Goal: Communication & Community: Answer question/provide support

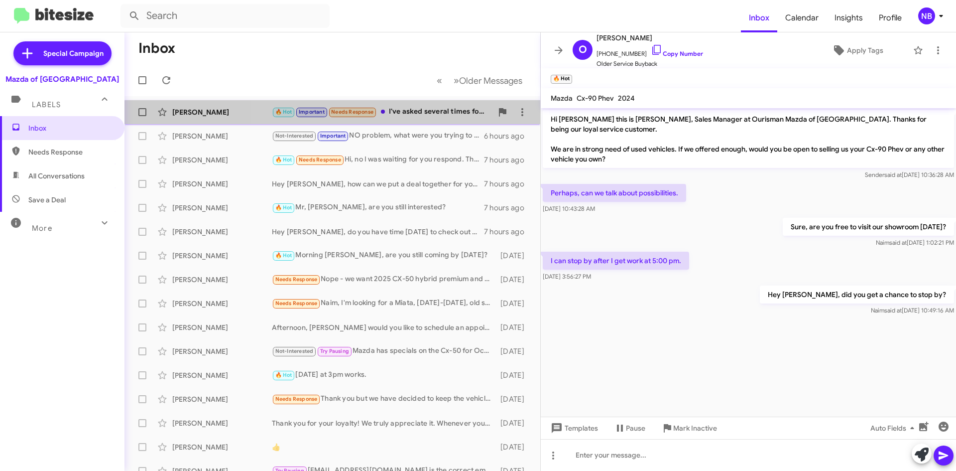
click at [436, 118] on div "[PERSON_NAME] 🔥 Hot Important Needs Response I've asked several times for you t…" at bounding box center [332, 112] width 400 height 20
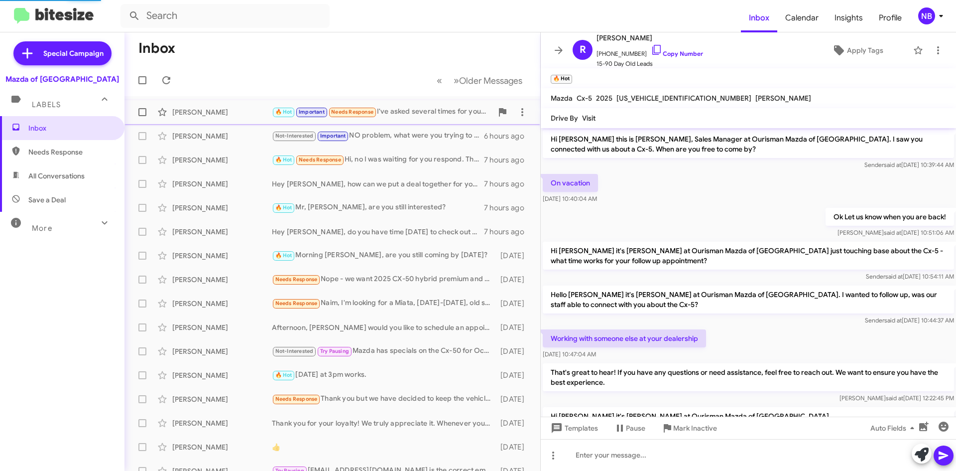
scroll to position [572, 0]
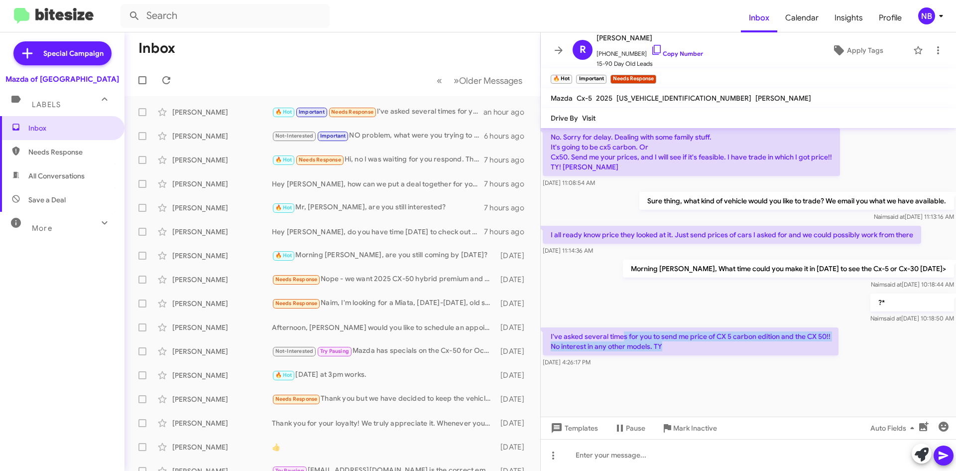
drag, startPoint x: 624, startPoint y: 338, endPoint x: 738, endPoint y: 349, distance: 114.6
click at [738, 349] on p "I've asked several times for you to send me price of CX 5 carbon edition and th…" at bounding box center [691, 341] width 296 height 28
click at [662, 52] on link "Copy Number" at bounding box center [677, 53] width 52 height 7
copy p "s for you to send me price of CX 5 carbon edition and the CX 50!! No interest i…"
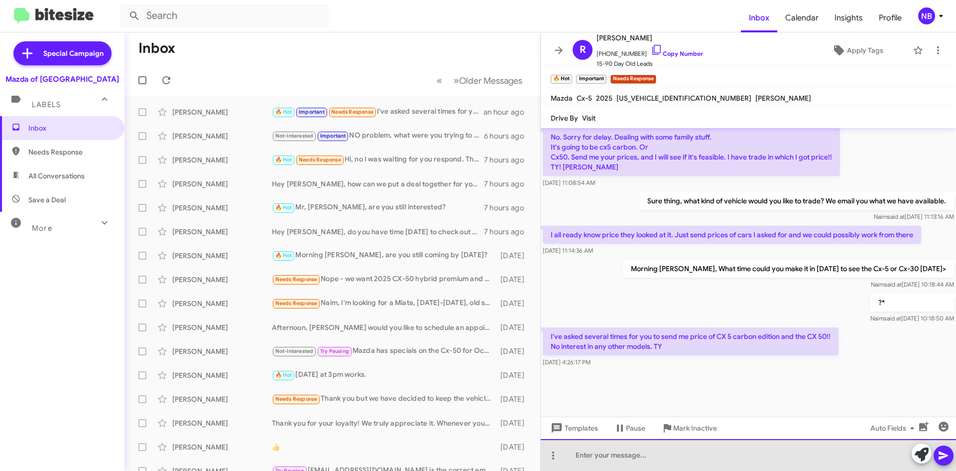
click at [617, 450] on div at bounding box center [748, 455] width 415 height 32
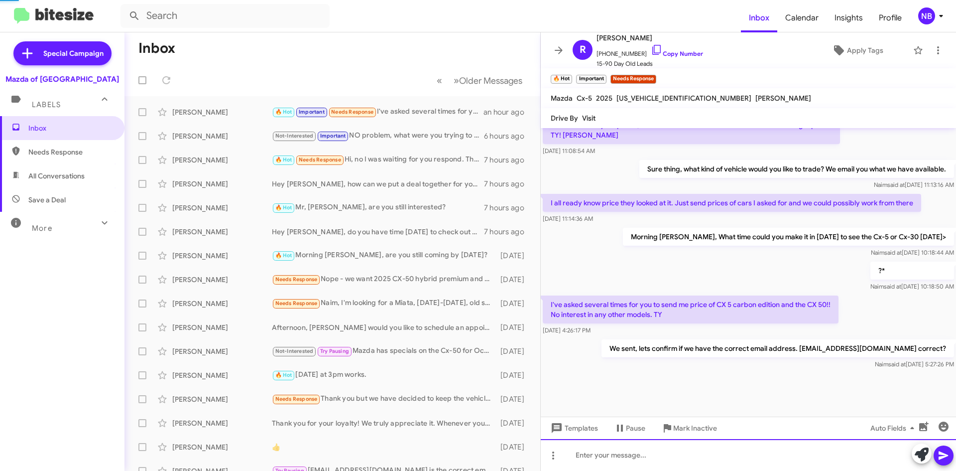
scroll to position [608, 0]
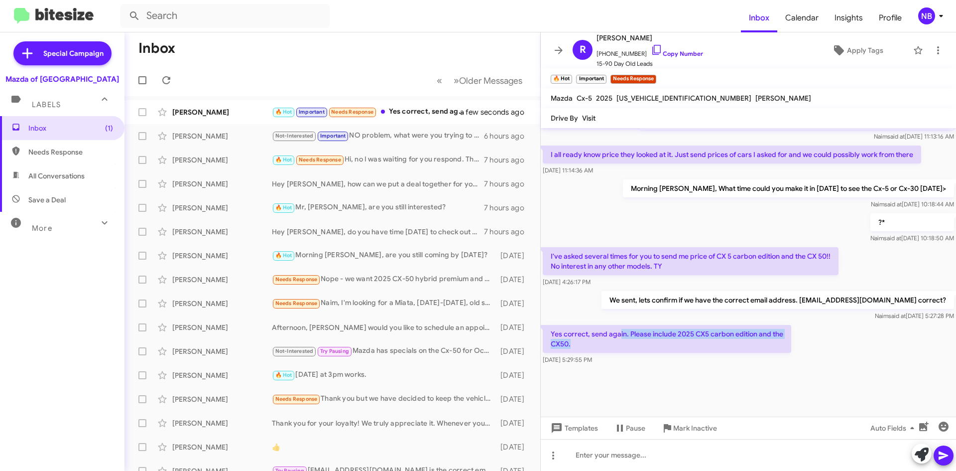
drag, startPoint x: 620, startPoint y: 337, endPoint x: 722, endPoint y: 340, distance: 102.1
click at [713, 344] on p "Yes correct, send again. Please include 2025 CX5 carbon edition and the CX50." at bounding box center [667, 339] width 249 height 28
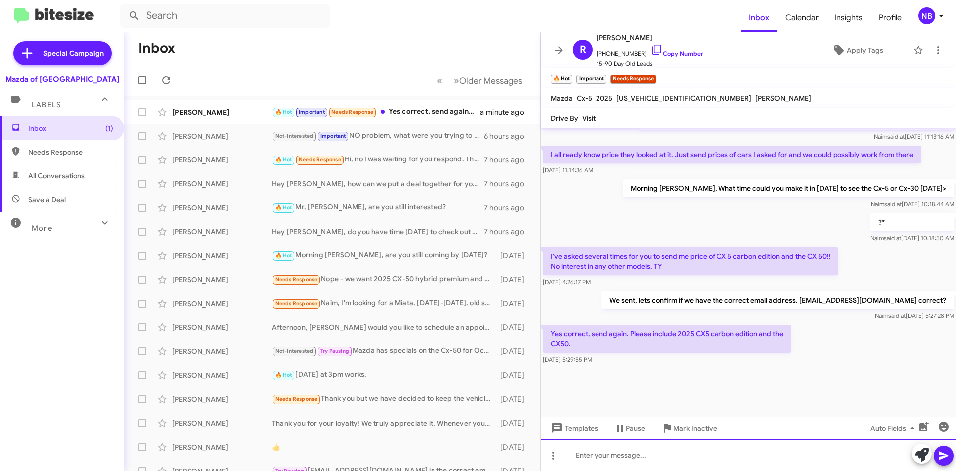
click at [591, 451] on div at bounding box center [748, 455] width 415 height 32
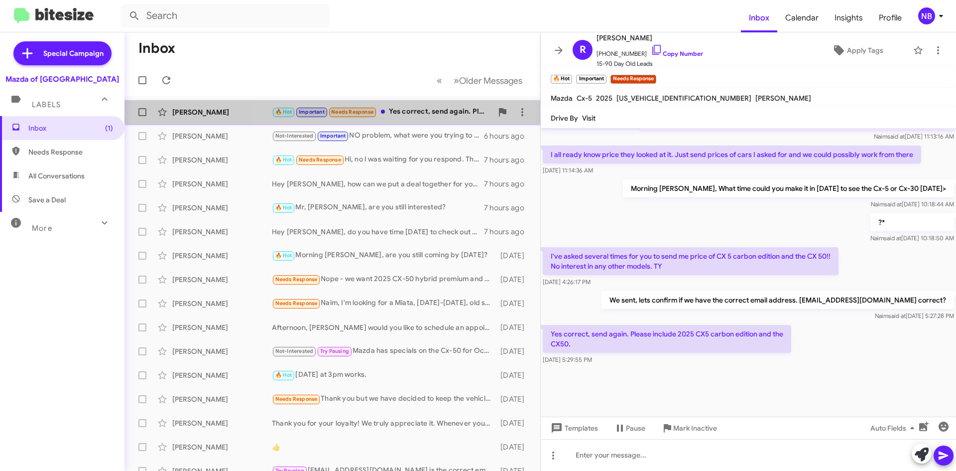
click at [419, 109] on div "🔥 Hot Important Needs Response Yes correct, send again. Please include 2025 CX5…" at bounding box center [382, 111] width 221 height 11
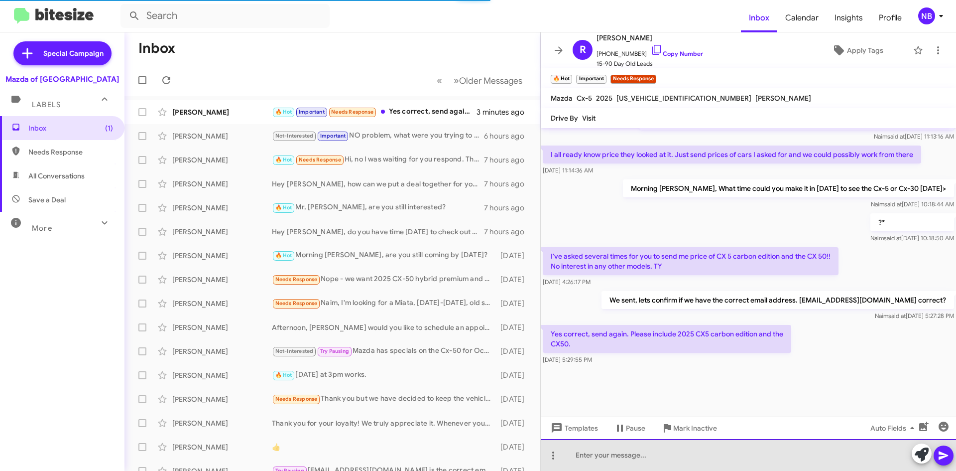
click at [624, 444] on div at bounding box center [748, 455] width 415 height 32
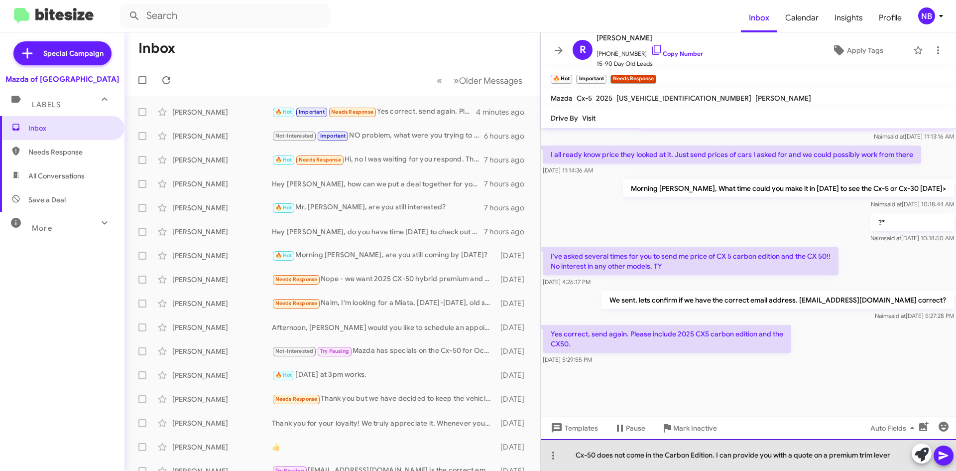
click at [865, 457] on div "Cx-50 does not come in the Carbon Edition. I can provide you with a quote on a …" at bounding box center [748, 455] width 415 height 32
click at [899, 456] on div "Cx-50 does not come in the Carbon Edition. I can provide you with a quote on a …" at bounding box center [748, 455] width 415 height 32
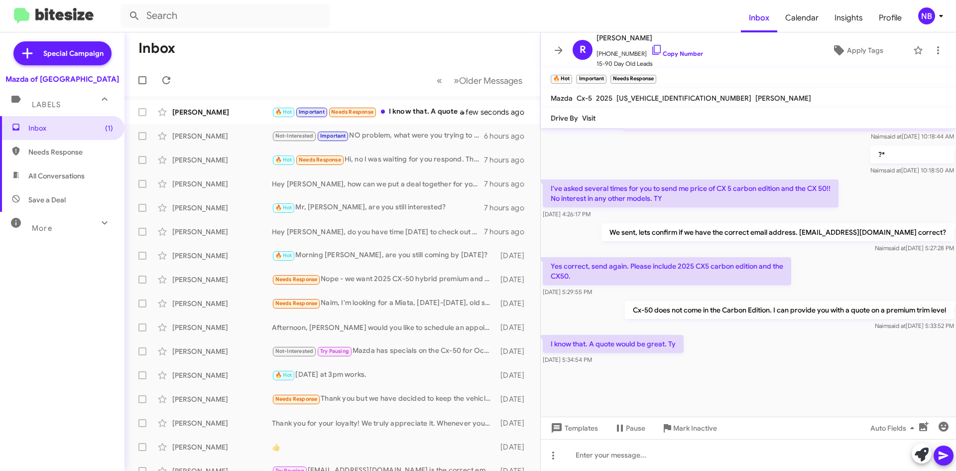
click at [637, 346] on p "I know that. A quote would be great. Ty" at bounding box center [613, 344] width 141 height 18
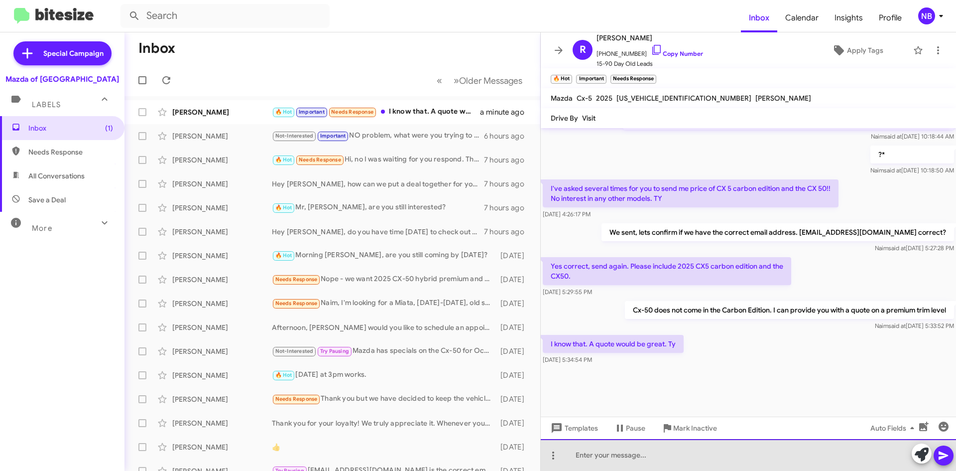
click at [616, 463] on div at bounding box center [748, 455] width 415 height 32
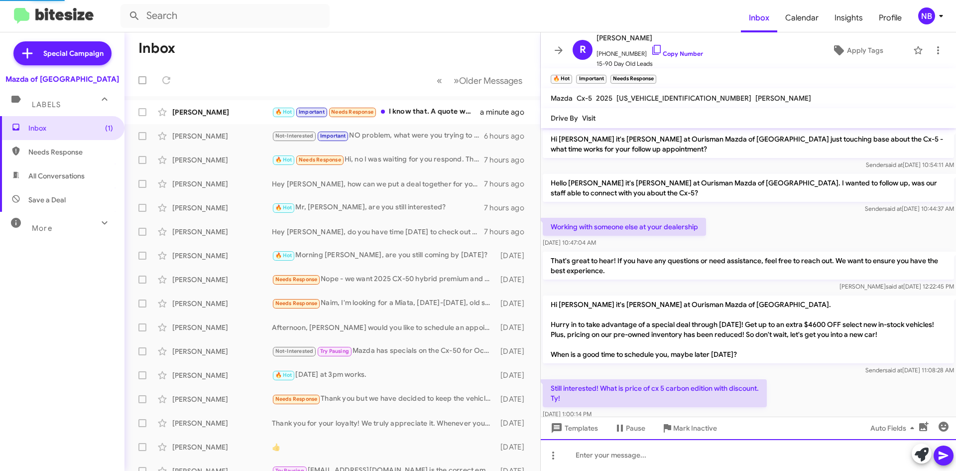
scroll to position [50, 0]
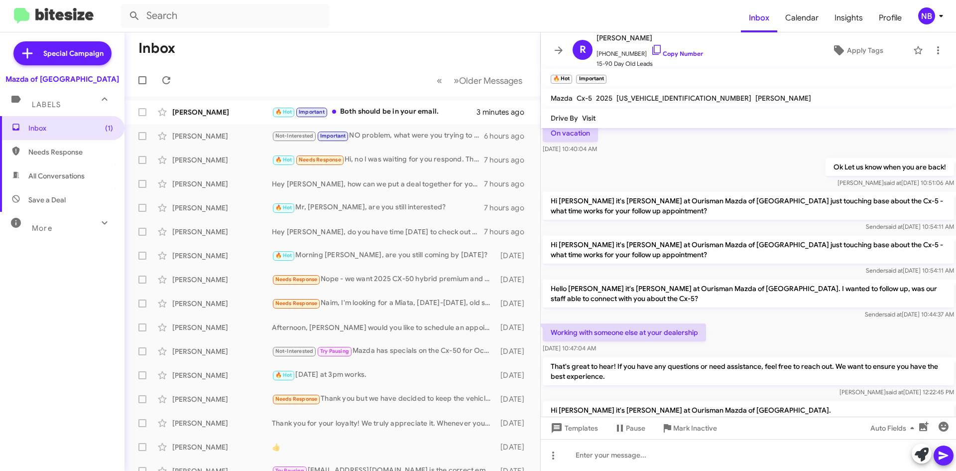
click at [889, 105] on mat-toolbar "Mazda Cx-5 2025 [US_VEHICLE_IDENTIFICATION_NUMBER] LELO HIKA" at bounding box center [748, 98] width 415 height 20
click at [377, 120] on div "[PERSON_NAME] 🔥 Hot Important Both should be in your email. 3 minutes ago" at bounding box center [332, 112] width 400 height 20
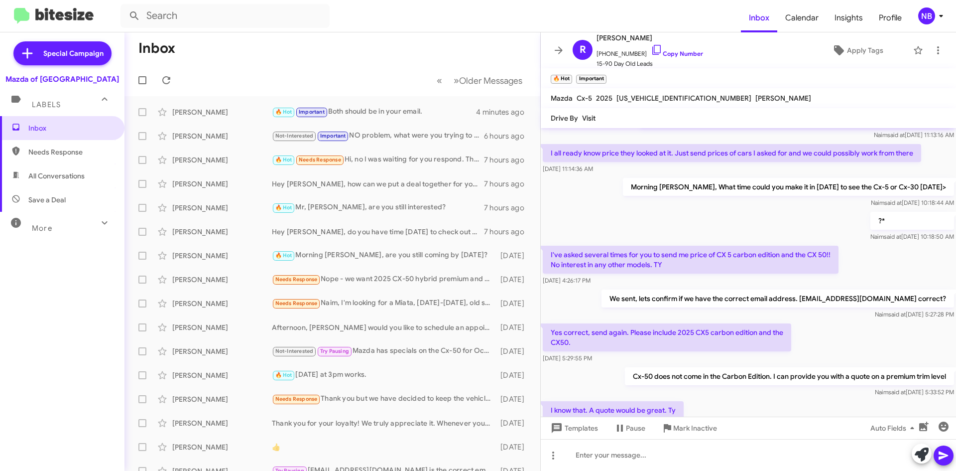
scroll to position [810, 0]
